Goal: Transaction & Acquisition: Purchase product/service

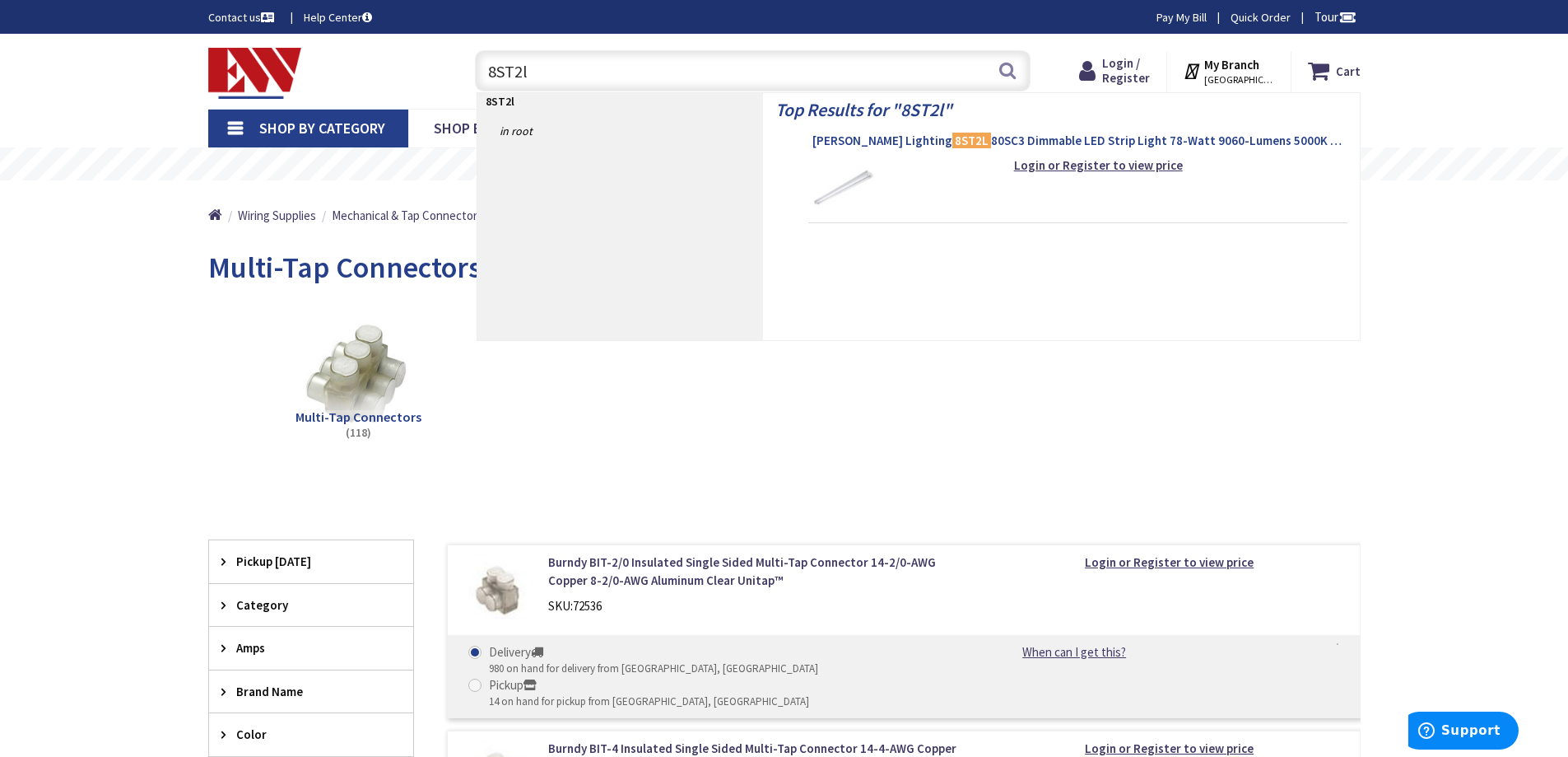
type input "8ST2l"
click at [994, 141] on span "[PERSON_NAME] Lighting 8ST2L 80SC3 Dimmable LED Strip Light 78-Watt 9060-Lumens…" at bounding box center [1077, 140] width 531 height 17
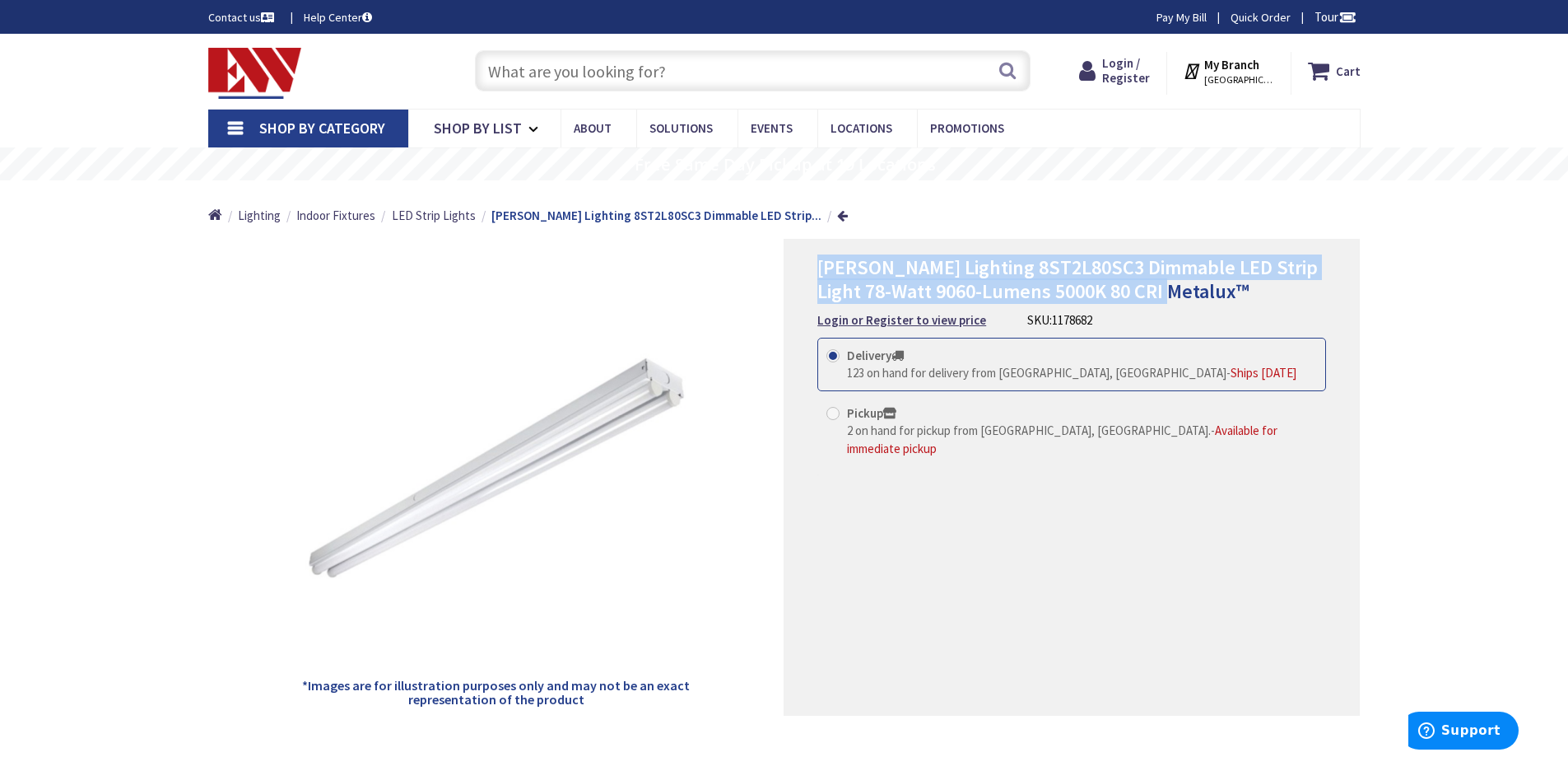
drag, startPoint x: 1158, startPoint y: 292, endPoint x: 819, endPoint y: 277, distance: 339.3
click at [819, 277] on span "Cooper Lighting 8ST2L80SC3 Dimmable LED Strip Light 78-Watt 9060-Lumens 5000K 8…" at bounding box center [1068, 279] width 500 height 49
copy span "Cooper Lighting 8ST2L80SC3 Dimmable LED Strip Light 78-Watt 9060-Lumens 5000K 8…"
